Goal: Task Accomplishment & Management: Manage account settings

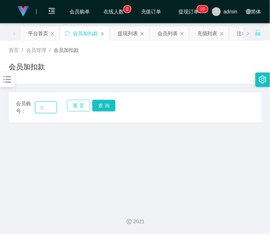
drag, startPoint x: 53, startPoint y: 109, endPoint x: 70, endPoint y: 106, distance: 17.3
click at [53, 109] on input "text" at bounding box center [46, 107] width 22 height 12
paste input "81730258"
type input "81730258"
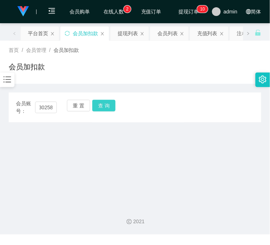
click at [114, 100] on div "会员账号： 81730258 重 置 查 询" at bounding box center [135, 107] width 253 height 15
click at [112, 101] on button "查 询" at bounding box center [103, 106] width 23 height 12
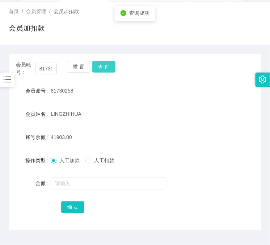
scroll to position [57, 0]
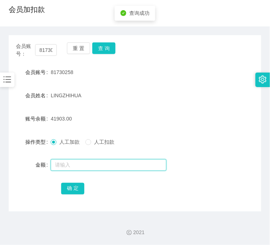
click at [93, 167] on input "text" at bounding box center [109, 165] width 116 height 12
type input "30000"
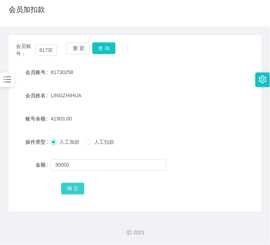
click at [66, 184] on button "确 定" at bounding box center [72, 189] width 23 height 12
drag, startPoint x: 236, startPoint y: 144, endPoint x: 173, endPoint y: 126, distance: 66.0
click at [236, 144] on div "操作类型 人工加款 人工扣款" at bounding box center [135, 141] width 253 height 14
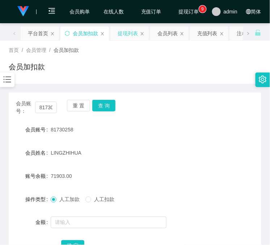
click at [130, 34] on div "提现列表" at bounding box center [128, 33] width 20 height 14
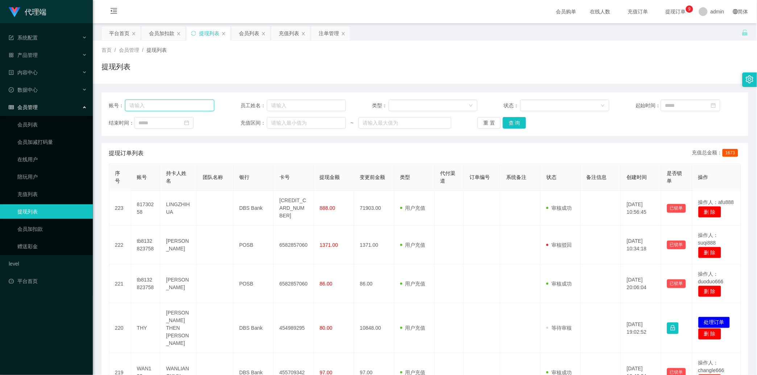
drag, startPoint x: 192, startPoint y: 104, endPoint x: 214, endPoint y: 97, distance: 23.3
click at [192, 104] on input "text" at bounding box center [169, 106] width 89 height 12
paste input "81730258"
type input "81730258"
click at [270, 124] on button "查 询" at bounding box center [514, 123] width 23 height 12
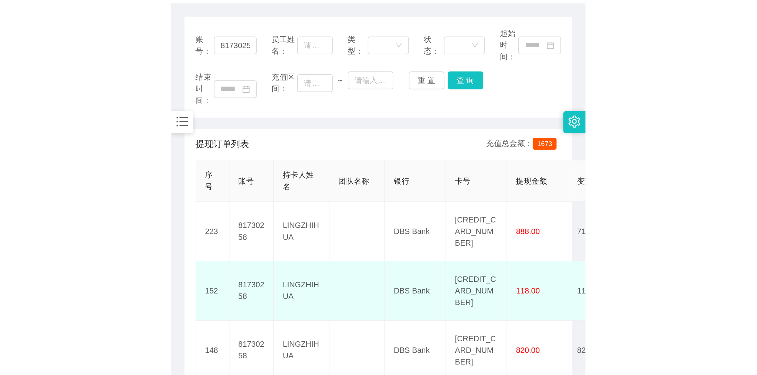
scroll to position [67, 0]
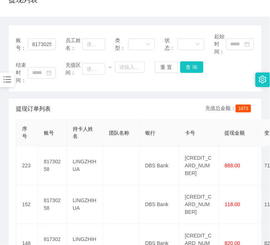
click at [216, 121] on th "卡号" at bounding box center [199, 132] width 40 height 27
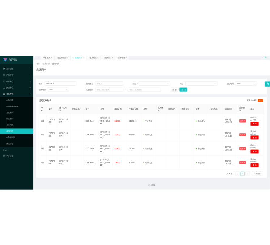
scroll to position [0, 0]
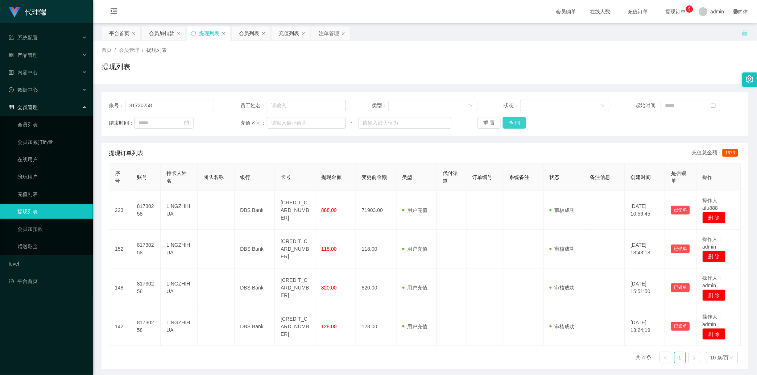
click at [270, 122] on button "查 询" at bounding box center [514, 123] width 23 height 12
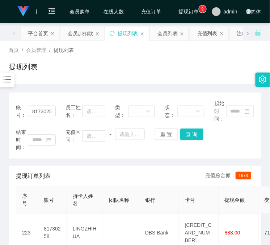
drag, startPoint x: 231, startPoint y: 146, endPoint x: 233, endPoint y: 86, distance: 60.6
click at [231, 146] on div "结束时间： 充值区间： ~ 重 置 查 询" at bounding box center [135, 139] width 239 height 23
drag, startPoint x: 225, startPoint y: 69, endPoint x: 192, endPoint y: 121, distance: 61.1
click at [226, 70] on div "提现列表" at bounding box center [135, 69] width 253 height 17
click at [190, 133] on button "查 询" at bounding box center [192, 134] width 23 height 12
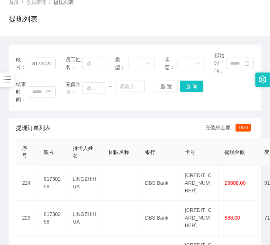
scroll to position [67, 0]
